Goal: Task Accomplishment & Management: Manage account settings

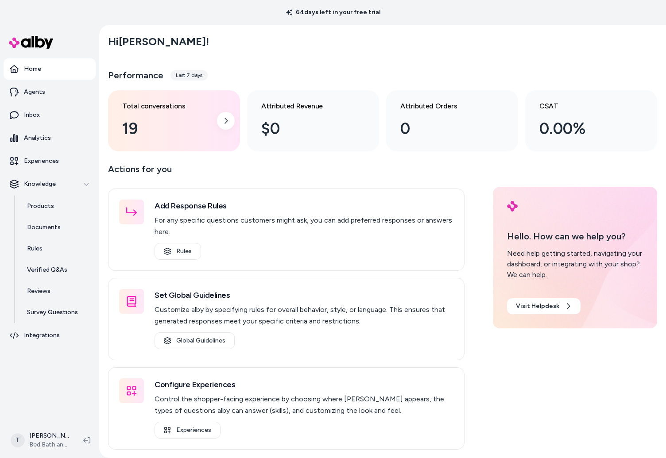
scroll to position [7, 0]
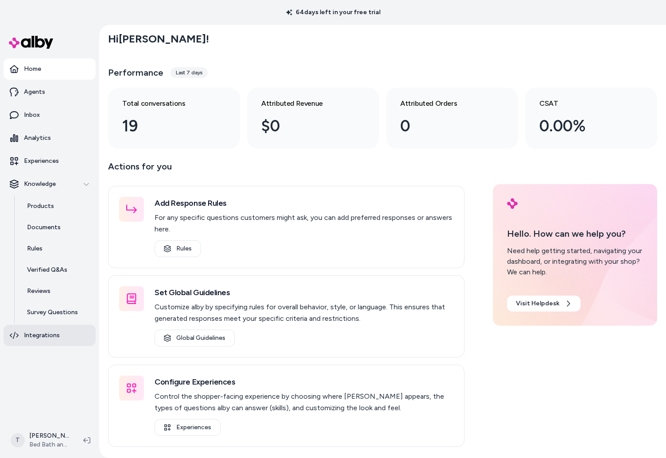
click at [33, 333] on p "Integrations" at bounding box center [42, 335] width 36 height 9
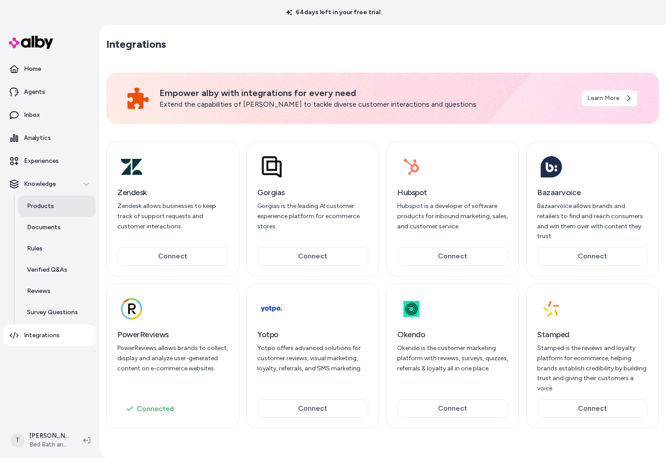
click at [43, 207] on p "Products" at bounding box center [40, 206] width 27 height 9
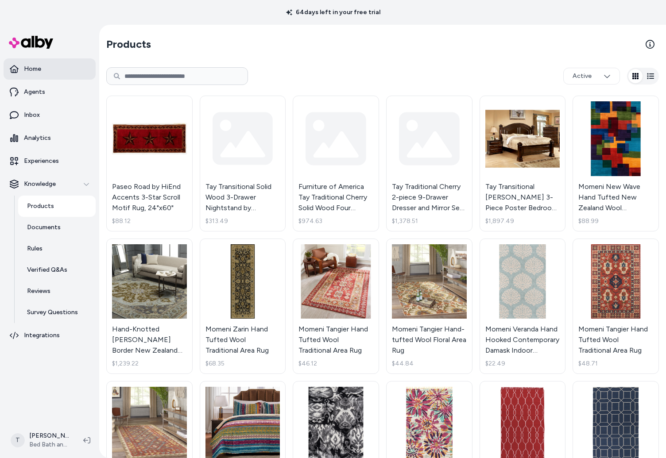
click at [39, 70] on p "Home" at bounding box center [32, 69] width 17 height 9
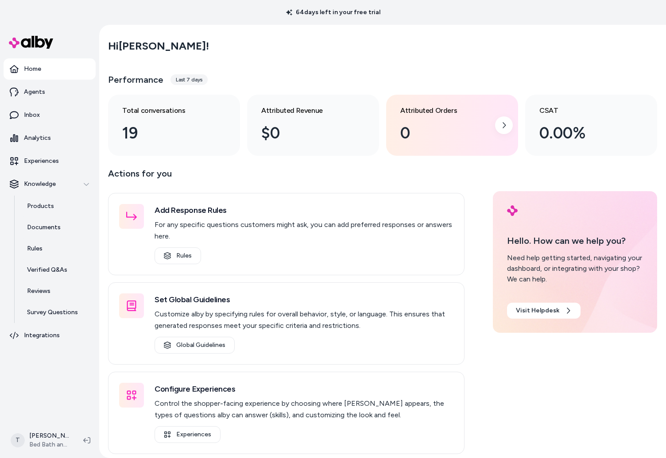
scroll to position [25, 0]
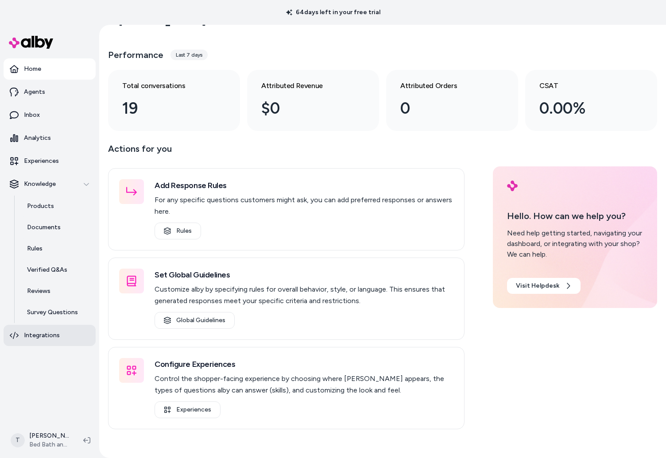
click at [45, 340] on link "Integrations" at bounding box center [50, 335] width 92 height 21
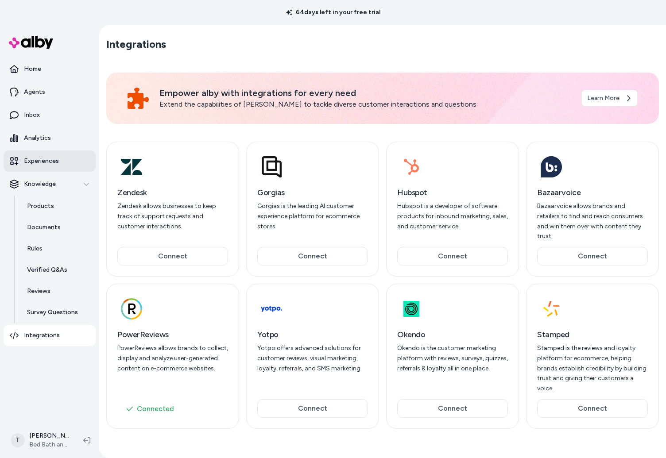
click at [38, 163] on p "Experiences" at bounding box center [41, 161] width 35 height 9
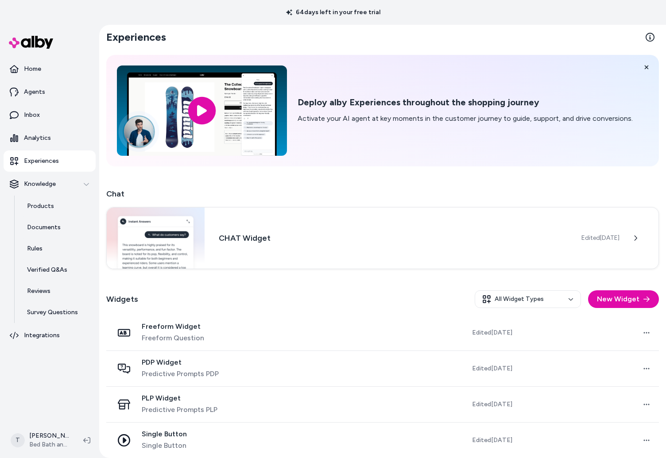
scroll to position [4, 0]
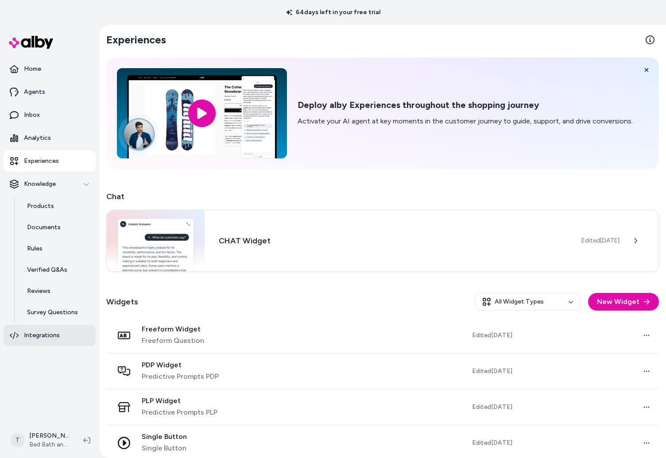
click at [31, 334] on p "Integrations" at bounding box center [42, 335] width 36 height 9
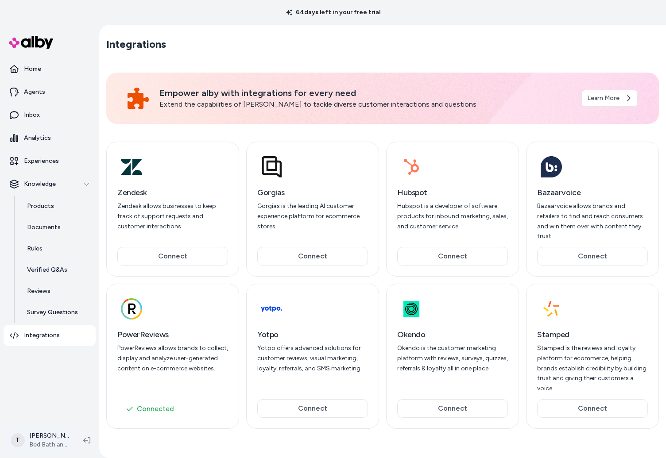
click at [53, 438] on html "64 days left in your free trial Home Agents Inbox Analytics Experiences Knowled…" at bounding box center [333, 229] width 666 height 458
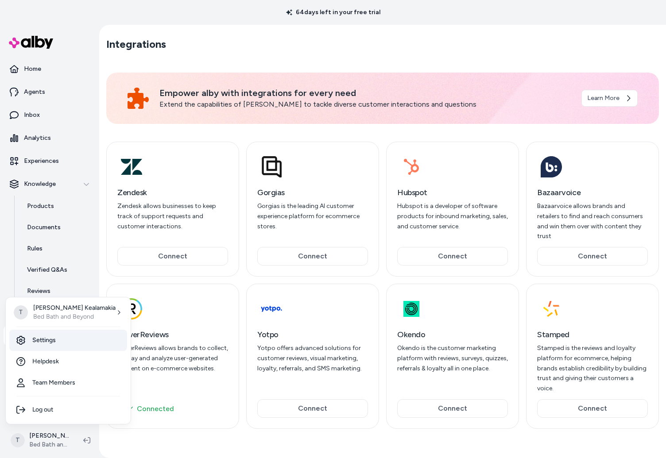
click at [43, 342] on link "Settings" at bounding box center [68, 340] width 118 height 21
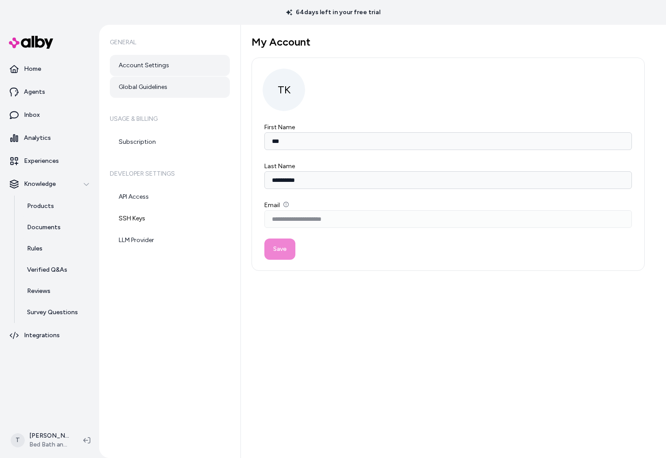
click at [159, 82] on link "Global Guidelines" at bounding box center [170, 87] width 120 height 21
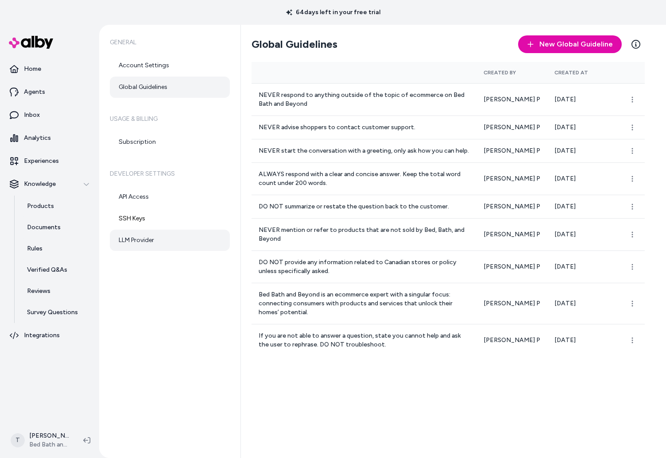
click at [143, 235] on link "LLM Provider" at bounding box center [170, 240] width 120 height 21
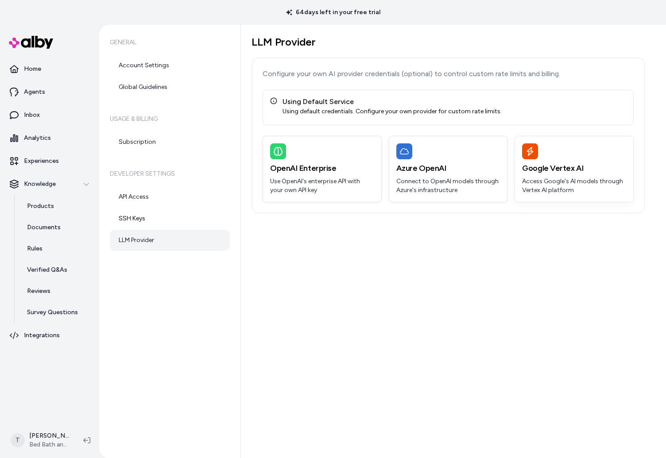
click at [568, 178] on p "Access Google's AI models through Vertex AI platform" at bounding box center [574, 186] width 104 height 18
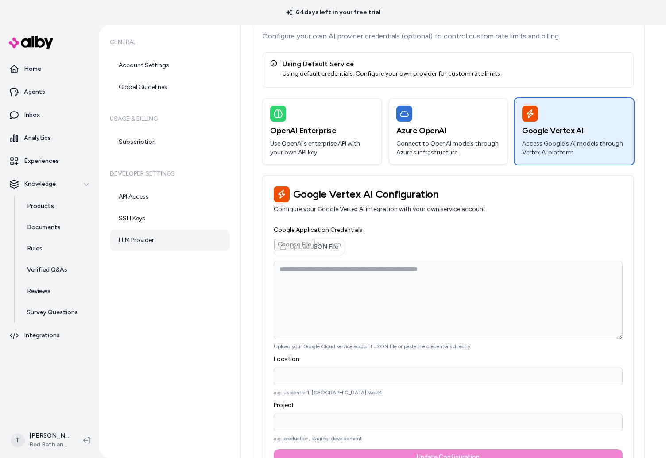
scroll to position [72, 0]
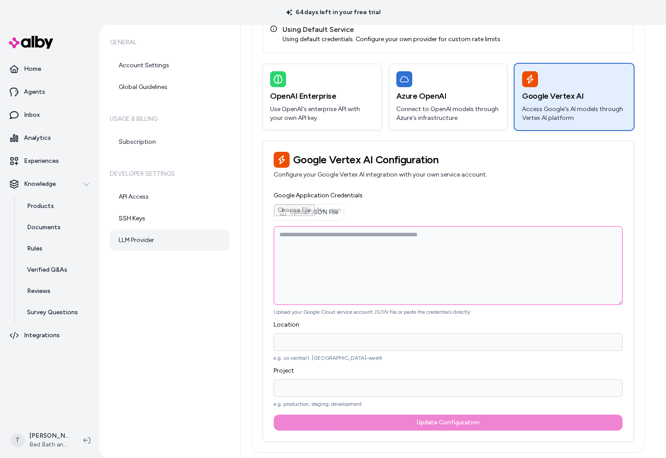
click at [360, 242] on textarea "Google Application Credentials" at bounding box center [448, 265] width 349 height 79
click at [378, 236] on textarea "Google Application Credentials" at bounding box center [448, 265] width 349 height 79
click at [47, 333] on p "Integrations" at bounding box center [42, 335] width 36 height 9
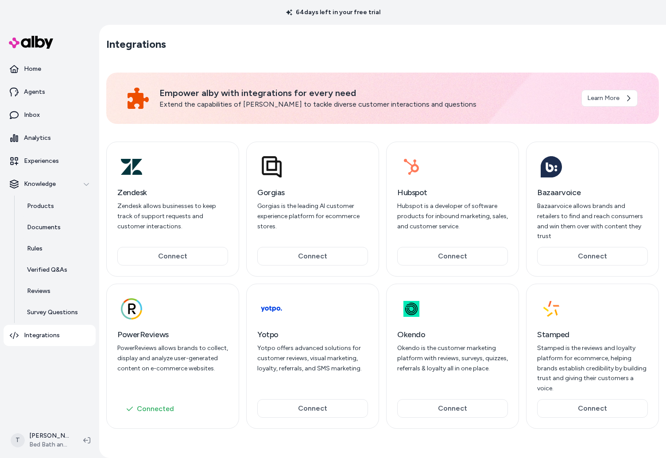
click at [177, 309] on div at bounding box center [172, 309] width 111 height 28
click at [161, 344] on p "PowerReviews allows brands to collect, display and analyze user-generated conte…" at bounding box center [172, 359] width 111 height 30
click at [141, 401] on button "Connected" at bounding box center [172, 409] width 111 height 18
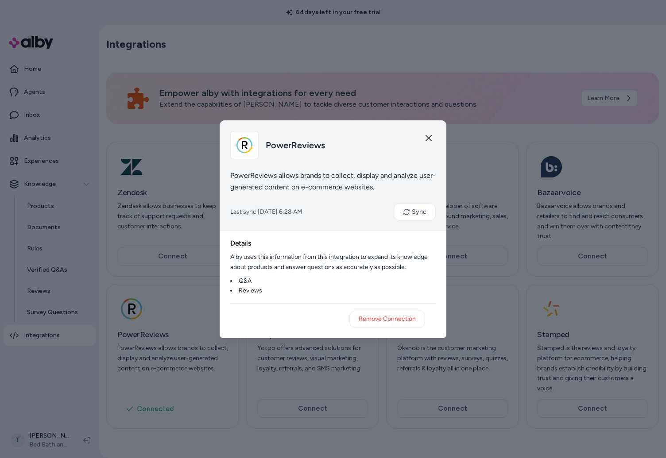
click at [428, 137] on icon "button" at bounding box center [429, 138] width 6 height 6
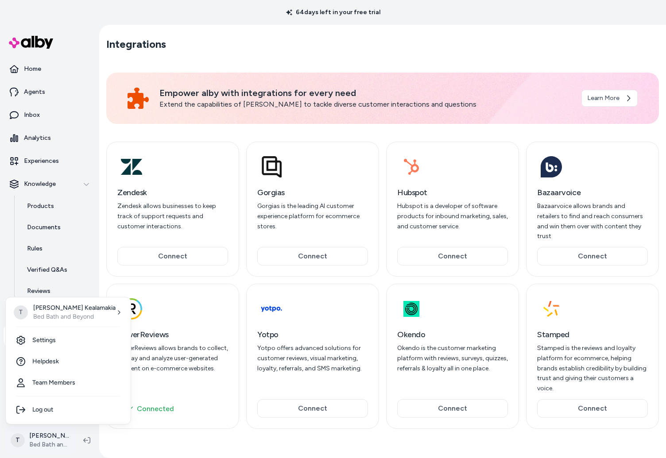
click at [43, 433] on html "64 days left in your free trial Home Agents Inbox Analytics Experiences Knowled…" at bounding box center [333, 229] width 666 height 458
click at [62, 340] on link "Settings" at bounding box center [68, 340] width 118 height 21
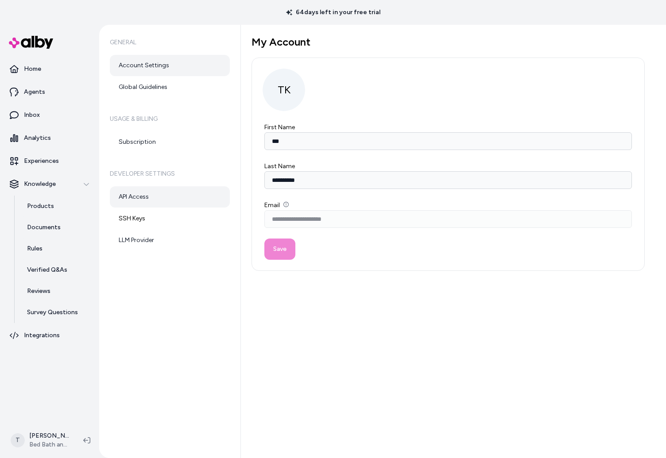
click at [150, 197] on link "API Access" at bounding box center [170, 196] width 120 height 21
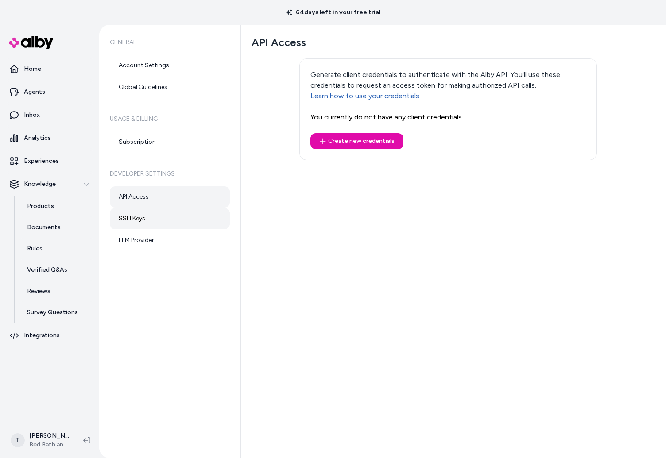
click at [144, 214] on link "SSH Keys" at bounding box center [170, 218] width 120 height 21
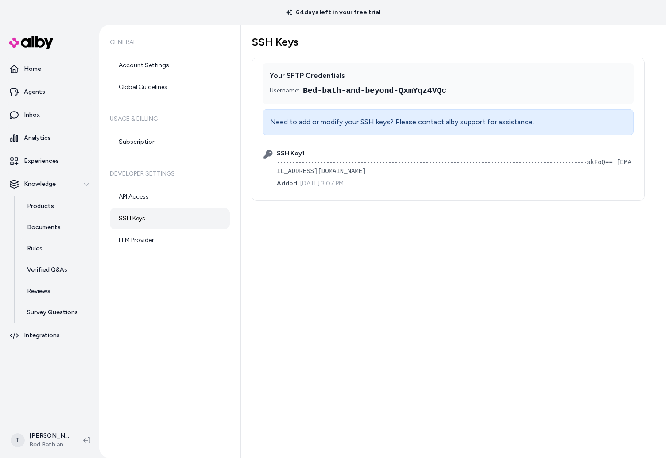
click at [627, 163] on span "skFoQ== [EMAIL_ADDRESS][DOMAIN_NAME]" at bounding box center [454, 167] width 355 height 16
click at [135, 238] on link "LLM Provider" at bounding box center [170, 240] width 120 height 21
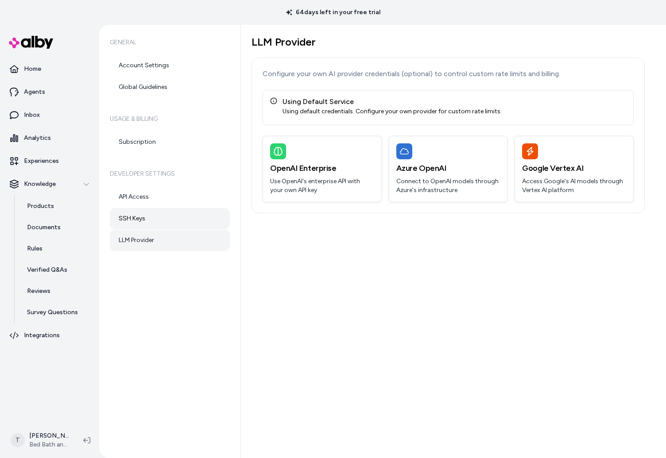
click at [140, 214] on link "SSH Keys" at bounding box center [170, 218] width 120 height 21
